Goal: Navigation & Orientation: Find specific page/section

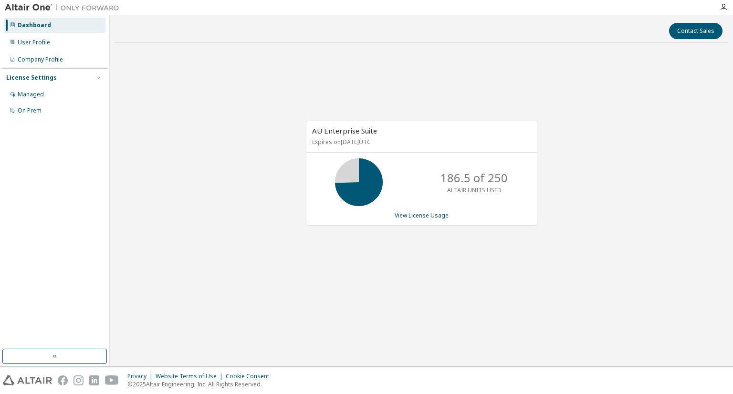
click at [36, 210] on div "Dashboard User Profile Company Profile License Settings Managed On Prem" at bounding box center [54, 182] width 106 height 331
click at [459, 305] on div "AU Enterprise Suite Expires on March 1, 2026 UTC 186.5 of 250 ALTAIR UNITS USED…" at bounding box center [420, 178] width 613 height 256
click at [475, 147] on div "AU Enterprise Suite Expires on March 1, 2026 UTC" at bounding box center [421, 136] width 230 height 31
drag, startPoint x: 676, startPoint y: 212, endPoint x: 670, endPoint y: 212, distance: 5.7
click at [675, 212] on div "AU Enterprise Suite Expires on March 1, 2026 UTC 236.5 of 250 ALTAIR UNITS USED…" at bounding box center [420, 178] width 613 height 256
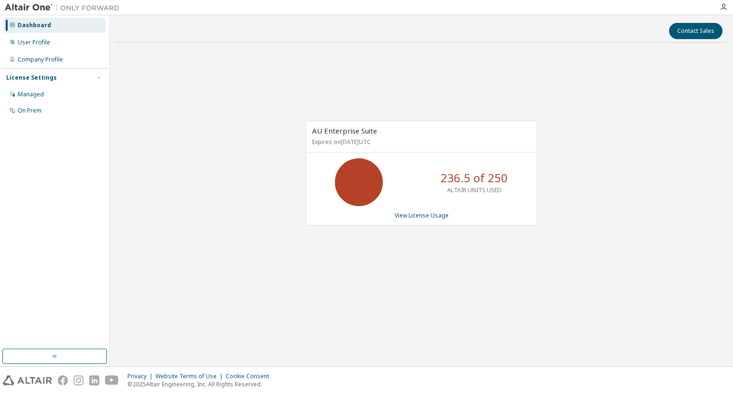
click at [470, 256] on div "AU Enterprise Suite Expires on March 1, 2026 UTC 236.5 of 250 ALTAIR UNITS USED…" at bounding box center [420, 178] width 613 height 256
drag, startPoint x: 591, startPoint y: 197, endPoint x: 591, endPoint y: 203, distance: 5.7
click at [591, 197] on div "AU Enterprise Suite Expires on [DATE] UTC 215.5 of 250 ALTAIR UNITS USED View L…" at bounding box center [420, 178] width 613 height 256
click at [441, 281] on div "AU Enterprise Suite Expires on March 1, 2026 UTC 215.5 of 250 ALTAIR UNITS USED…" at bounding box center [420, 178] width 613 height 256
click at [221, 130] on div "AU Enterprise Suite Expires on March 1, 2026 UTC 215.5 of 250 ALTAIR UNITS USED…" at bounding box center [420, 178] width 613 height 256
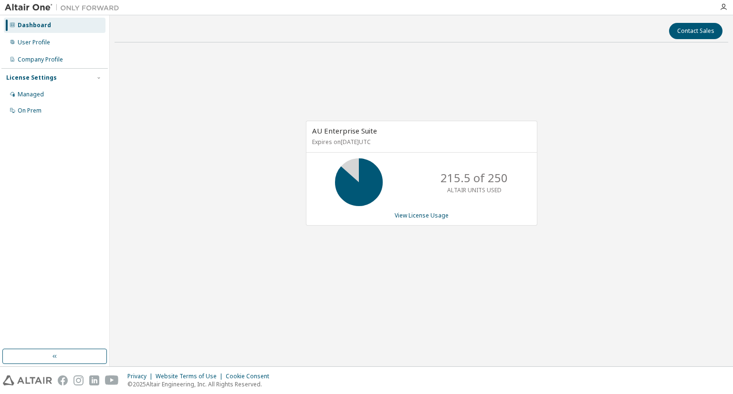
click at [393, 281] on div "AU Enterprise Suite Expires on [DATE] UTC 215.5 of 250 ALTAIR UNITS USED View L…" at bounding box center [420, 178] width 613 height 256
click at [558, 223] on div "AU Enterprise Suite Expires on [DATE] UTC 215.5 of 250 ALTAIR UNITS USED View L…" at bounding box center [420, 178] width 613 height 256
click at [721, 337] on div "Contact Sales AU Enterprise Suite Expires on March 1, 2026 UTC 215.5 of 250 ALT…" at bounding box center [420, 190] width 613 height 341
click at [390, 292] on div "AU Enterprise Suite Expires on [DATE] UTC 215.5 of 250 ALTAIR UNITS USED View L…" at bounding box center [420, 178] width 613 height 256
click at [364, 281] on div "AU Enterprise Suite Expires on [DATE] UTC 245.5 of 250 ALTAIR UNITS USED View L…" at bounding box center [420, 178] width 613 height 256
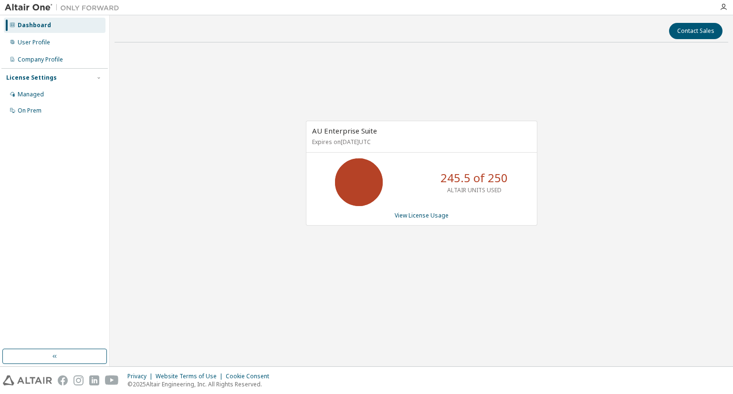
click at [640, 197] on div "AU Enterprise Suite Expires on [DATE] UTC 245.5 of 250 ALTAIR UNITS USED View L…" at bounding box center [420, 178] width 613 height 256
click at [366, 279] on div "AU Enterprise Suite Expires on [DATE] UTC 215.5 of 250 ALTAIR UNITS USED View L…" at bounding box center [420, 178] width 613 height 256
click at [598, 226] on div "AU Enterprise Suite Expires on March 1, 2026 UTC 215.5 of 250 ALTAIR UNITS USED…" at bounding box center [420, 178] width 613 height 256
click at [452, 280] on div "AU Enterprise Suite Expires on [DATE] UTC 188.5 of 250 ALTAIR UNITS USED View L…" at bounding box center [420, 178] width 613 height 256
